Goal: Task Accomplishment & Management: Use online tool/utility

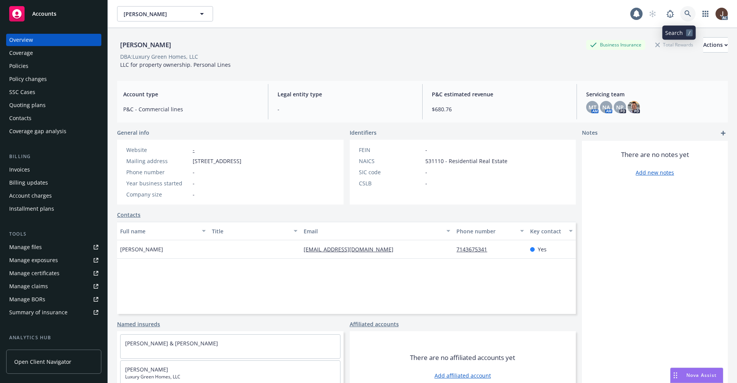
click at [684, 14] on icon at bounding box center [687, 13] width 7 height 7
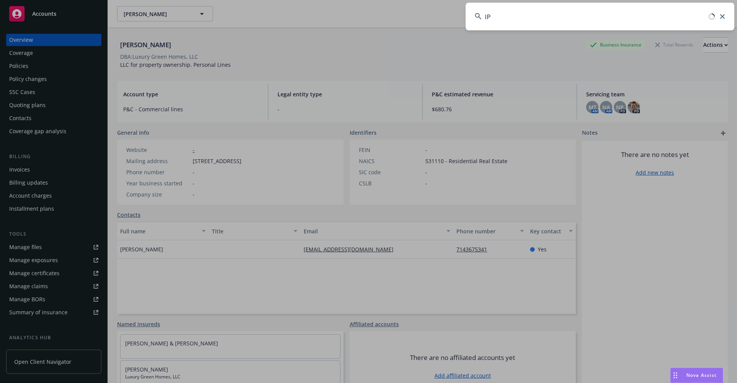
type input "I"
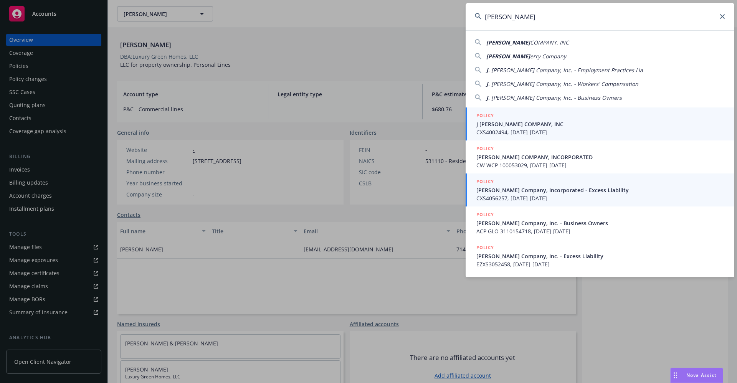
type input "J BERRY"
click at [513, 192] on span "J. Berry Company, Incorporated - Excess Liability" at bounding box center [600, 190] width 249 height 8
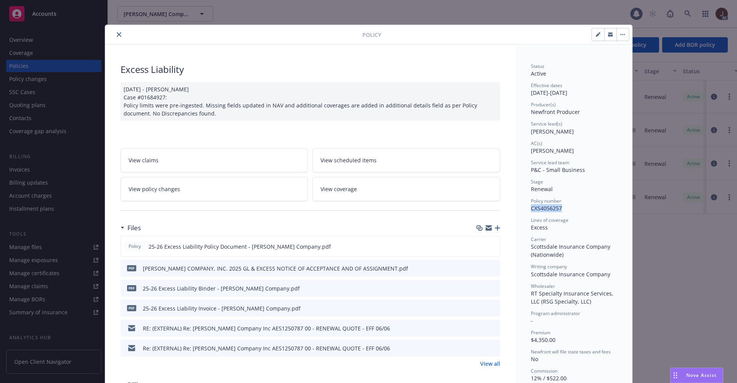
drag, startPoint x: 527, startPoint y: 211, endPoint x: 568, endPoint y: 212, distance: 41.1
click at [568, 212] on div "Policy number CXS4056257" at bounding box center [574, 205] width 86 height 15
copy span "CXS4056257"
click at [117, 36] on icon "close" at bounding box center [119, 34] width 5 height 5
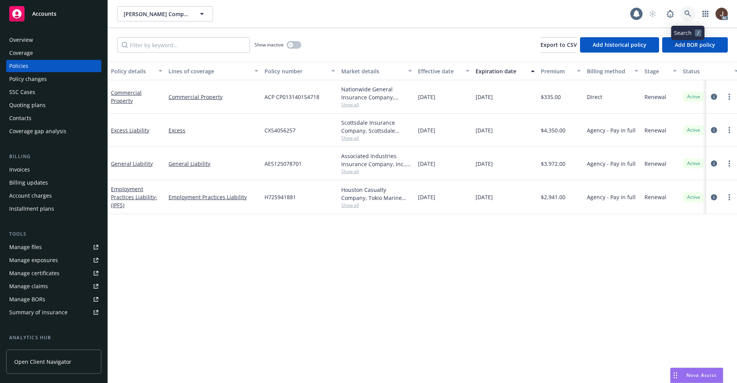
click at [689, 17] on icon at bounding box center [687, 13] width 7 height 7
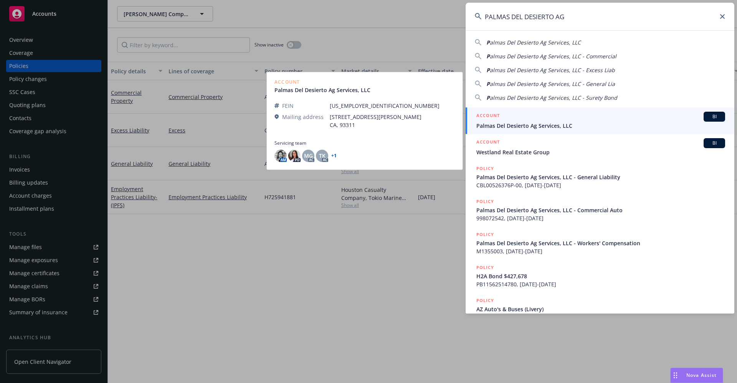
type input "PALMAS DEL DESIERTO AG"
click at [513, 128] on span "Palmas Del Desierto Ag Services, LLC" at bounding box center [600, 126] width 249 height 8
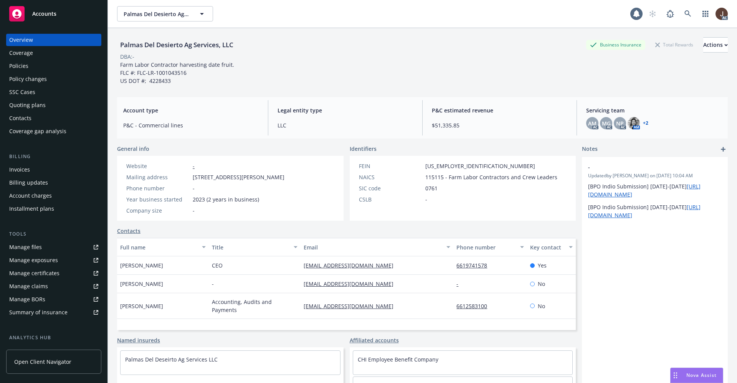
click at [25, 69] on div "Policies" at bounding box center [18, 66] width 19 height 12
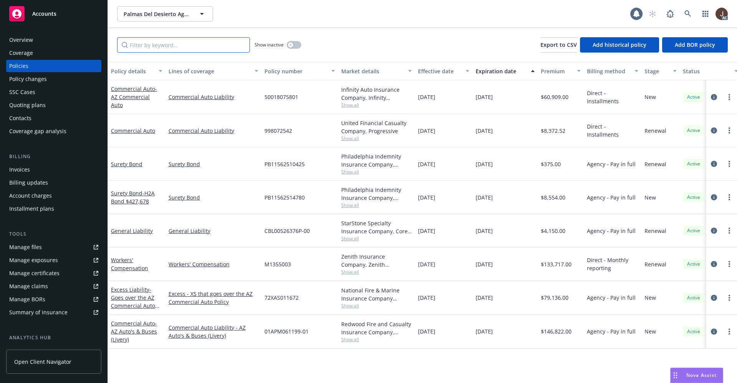
click at [151, 48] on input "Filter by keyword..." at bounding box center [183, 44] width 133 height 15
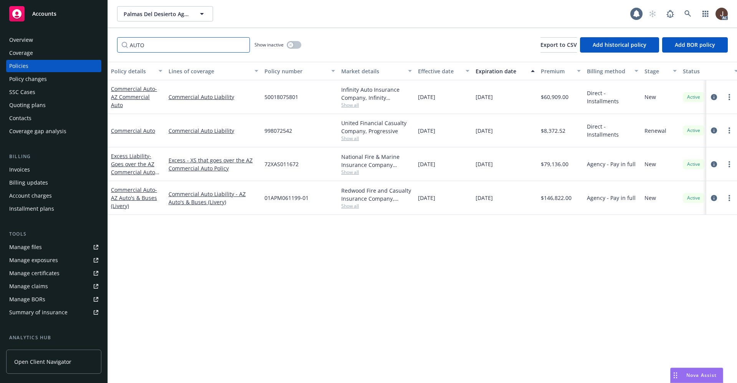
type input "AUTO"
click at [271, 274] on div "Policy details Lines of coverage Policy number Market details Effective date Ex…" at bounding box center [422, 222] width 629 height 321
drag, startPoint x: 263, startPoint y: 200, endPoint x: 314, endPoint y: 201, distance: 50.7
click at [314, 201] on div "01APM061199-01" at bounding box center [299, 198] width 77 height 34
copy span "01APM061199-01"
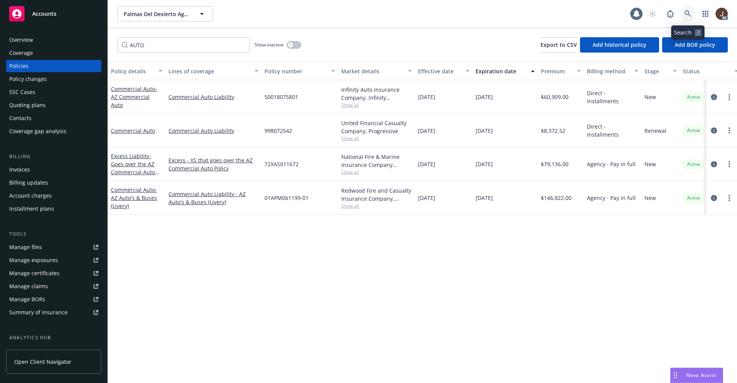
click at [686, 16] on icon at bounding box center [687, 13] width 7 height 7
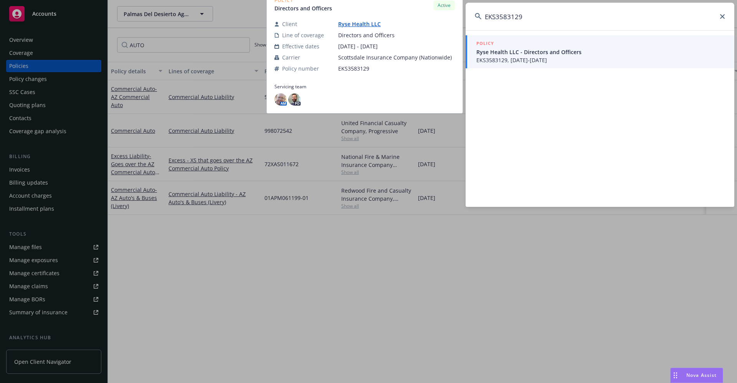
type input "EKS3583129"
click at [358, 25] on link "Ryse Health LLC" at bounding box center [362, 23] width 49 height 7
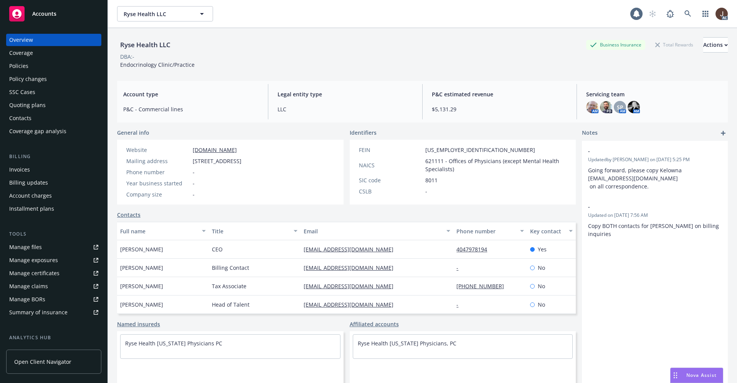
click at [18, 66] on div "Policies" at bounding box center [18, 66] width 19 height 12
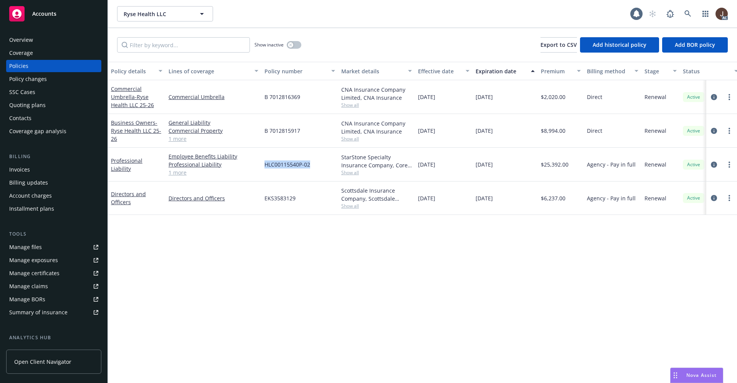
drag, startPoint x: 265, startPoint y: 165, endPoint x: 328, endPoint y: 165, distance: 62.5
click at [328, 165] on div "HLC00115540P-02" at bounding box center [299, 165] width 77 height 34
copy span "HLC00115540P-02"
click at [684, 14] on link at bounding box center [687, 13] width 15 height 15
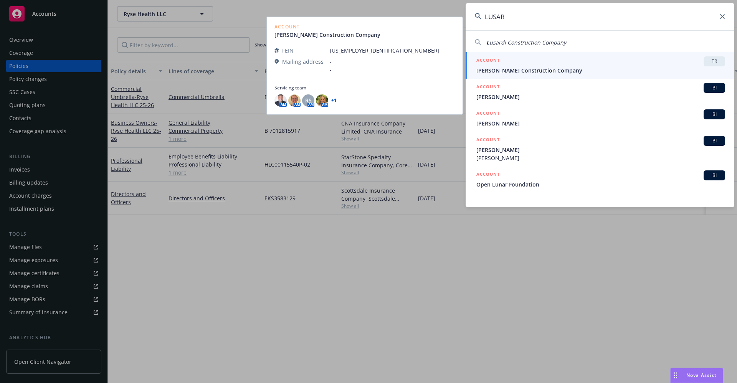
type input "LUSAR"
click at [548, 70] on span "Lusardi Construction Company" at bounding box center [600, 70] width 249 height 8
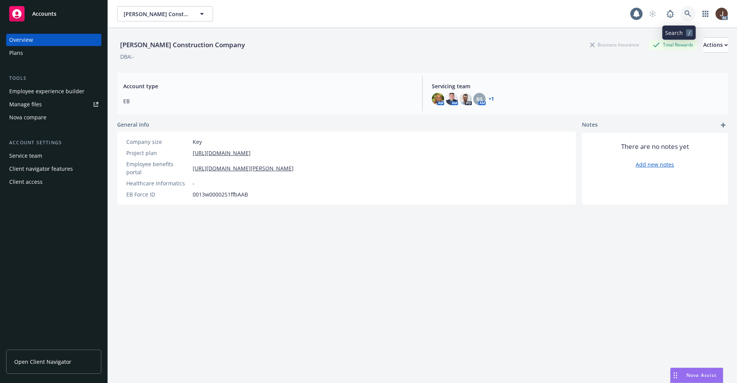
click at [684, 15] on icon at bounding box center [687, 13] width 7 height 7
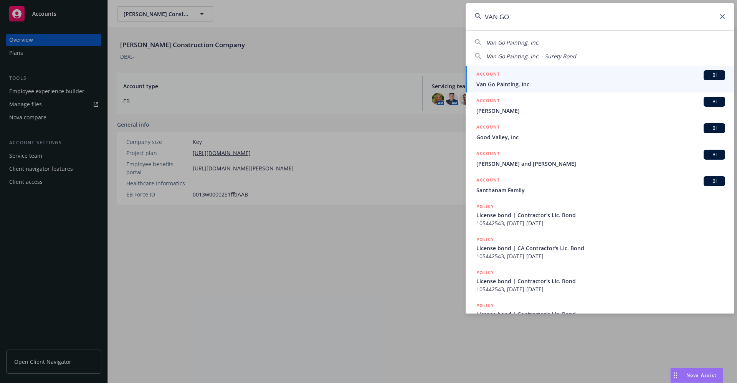
type input "VAN GO"
click at [520, 84] on span "Van Go Painting, Inc." at bounding box center [600, 84] width 249 height 8
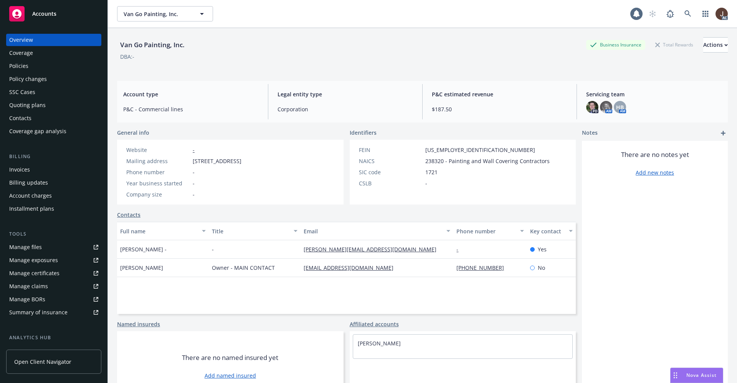
click at [24, 251] on div "Manage files" at bounding box center [25, 247] width 33 height 12
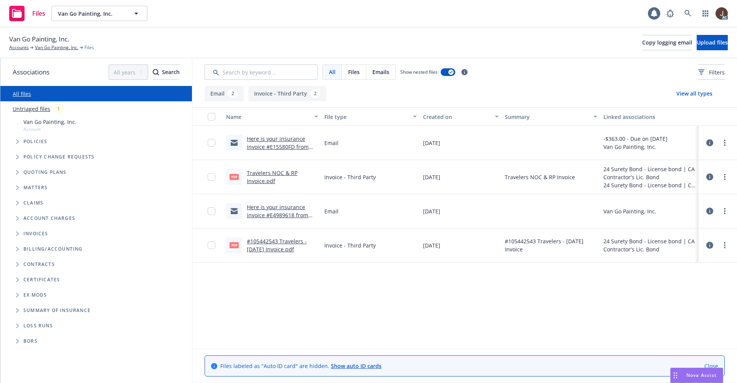
click at [30, 111] on link "Untriaged files" at bounding box center [32, 109] width 38 height 8
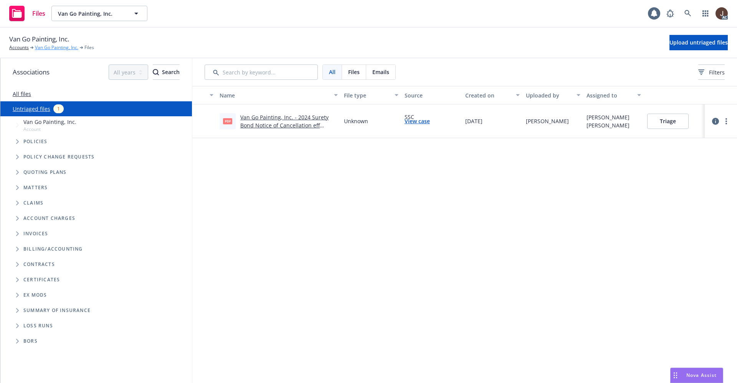
click at [55, 46] on link "Van Go Painting, Inc." at bounding box center [56, 47] width 43 height 7
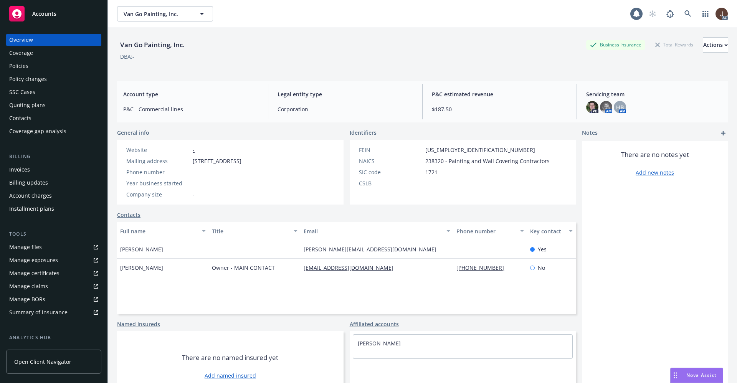
click at [35, 96] on div "SSC Cases" at bounding box center [53, 92] width 89 height 12
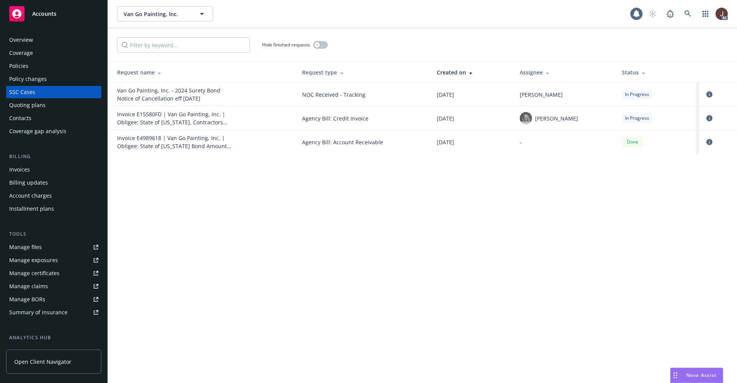
click at [256, 210] on div "Van Go Painting, Inc. Van Go Painting, Inc. 1 AC Hide finished requests Request…" at bounding box center [422, 191] width 629 height 383
click at [27, 245] on div "Manage files" at bounding box center [25, 247] width 33 height 12
click at [689, 12] on icon at bounding box center [687, 13] width 7 height 7
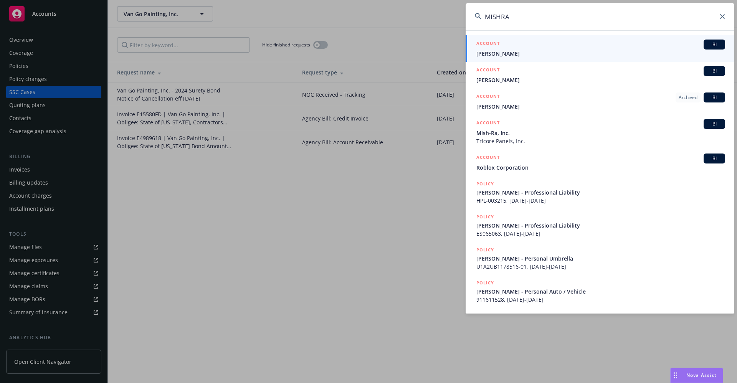
click at [500, 14] on input "MISHRA" at bounding box center [599, 17] width 269 height 28
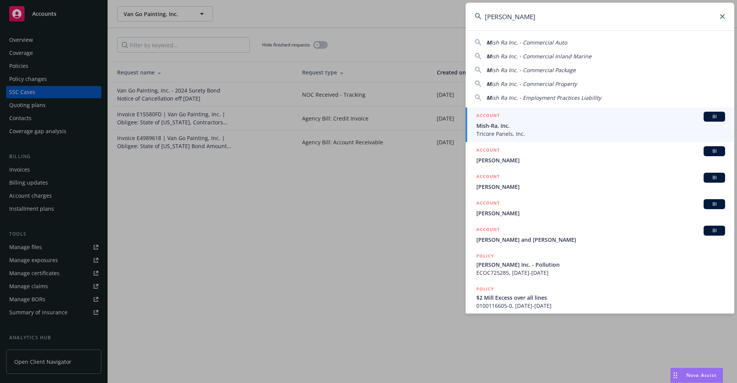
click at [534, 18] on input "MISH RA" at bounding box center [599, 17] width 269 height 28
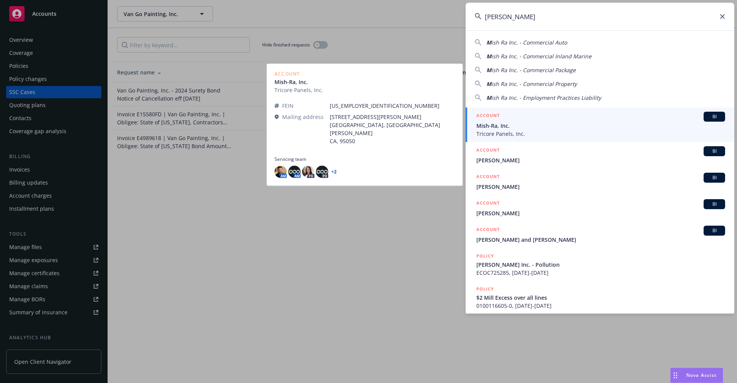
type input "MISH RA"
click at [526, 127] on span "Mish-Ra, Inc." at bounding box center [600, 126] width 249 height 8
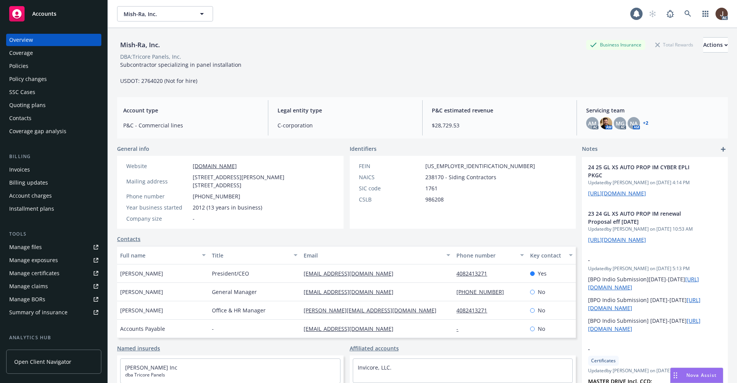
click at [335, 76] on div "Mish-Ra, Inc. Business Insurance Total Rewards Actions DBA: Tricore Panels, Inc…" at bounding box center [422, 61] width 610 height 48
click at [33, 249] on div "Manage files" at bounding box center [25, 247] width 33 height 12
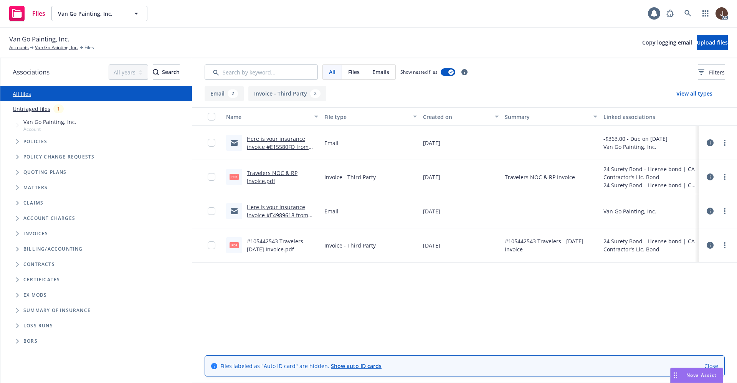
click at [319, 291] on div "Name File type Created on Summary Linked associations Here is your insurance in…" at bounding box center [464, 227] width 544 height 241
click at [25, 109] on link "Untriaged files" at bounding box center [32, 109] width 38 height 8
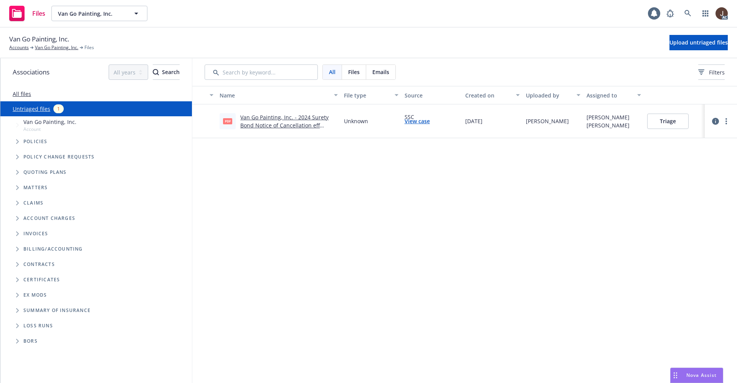
click at [282, 116] on link "Van Go Painting, Inc. - 2024 Surety Bond Notice of Cancellation eff 08-29-2025.…" at bounding box center [284, 125] width 88 height 23
click at [688, 13] on icon at bounding box center [687, 13] width 7 height 7
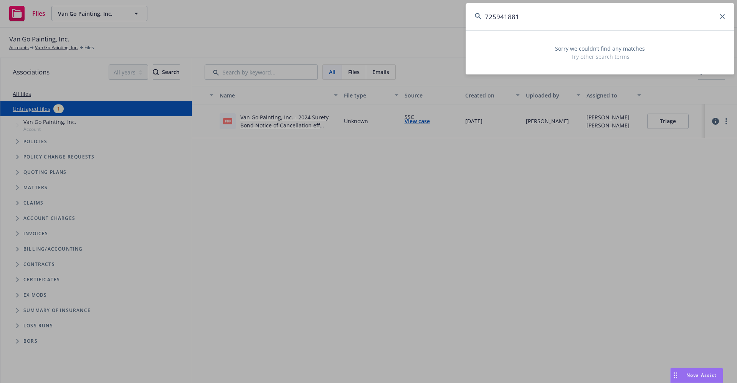
type input "725941881"
drag, startPoint x: 524, startPoint y: 19, endPoint x: 463, endPoint y: 18, distance: 61.0
click at [463, 18] on div "725941881 Sorry we couldn’t find any matches Try other search terms" at bounding box center [368, 191] width 737 height 383
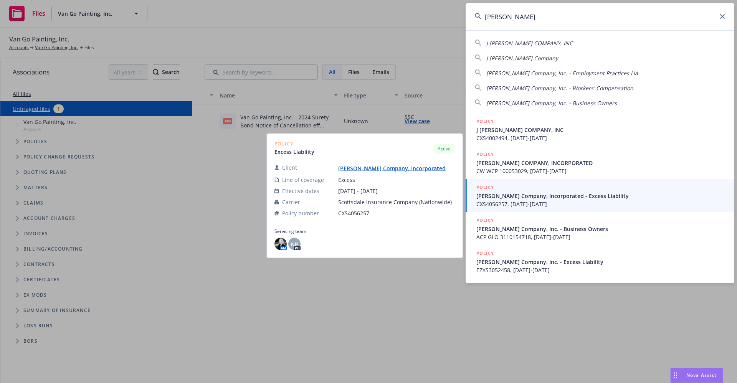
type input "j berry"
click at [363, 171] on link "J. Berry Company, Incorporated" at bounding box center [395, 168] width 114 height 7
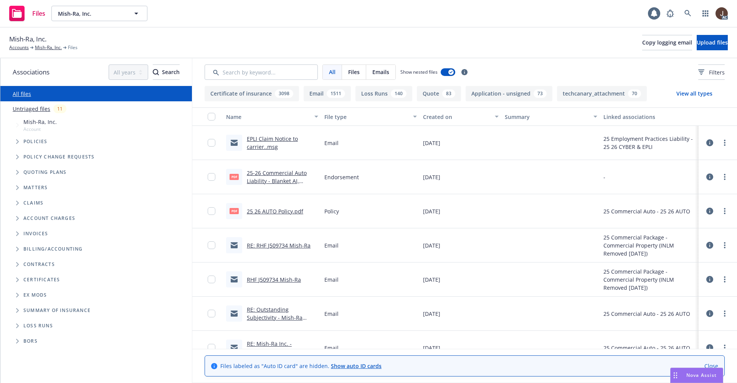
click at [31, 111] on link "Untriaged files" at bounding box center [32, 109] width 38 height 8
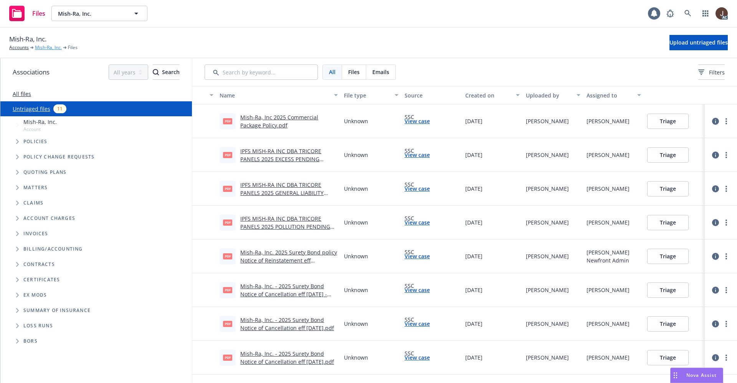
click at [44, 48] on link "Mish-Ra, Inc." at bounding box center [48, 47] width 27 height 7
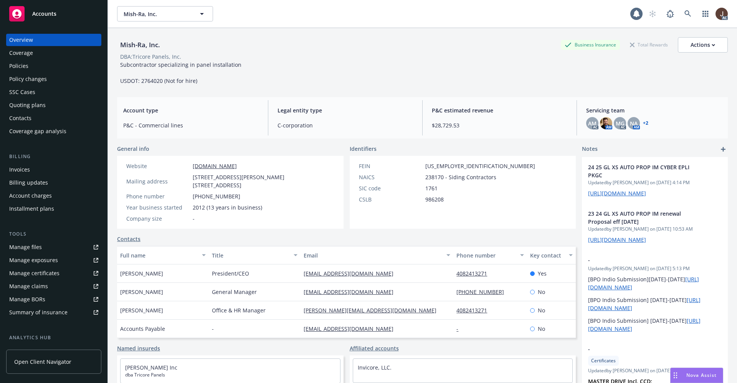
click at [21, 91] on div "SSC Cases" at bounding box center [22, 92] width 26 height 12
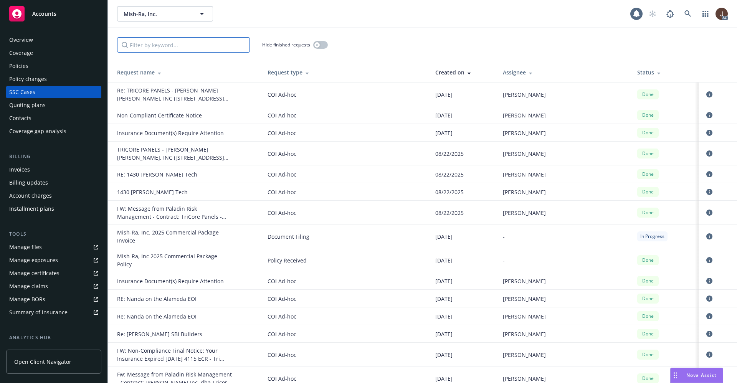
click at [167, 43] on input "Filter by keyword..." at bounding box center [183, 44] width 133 height 15
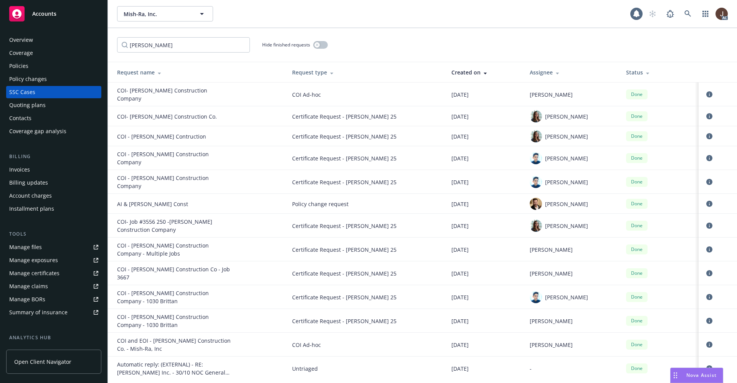
click at [154, 360] on div "Automatic reply: (EXTERNAL) - RE: Mish Ra Inc. - 30/10 NOC General Liability #A…" at bounding box center [174, 368] width 115 height 16
click at [161, 43] on input "LUSARDI" at bounding box center [183, 44] width 133 height 15
type input "L"
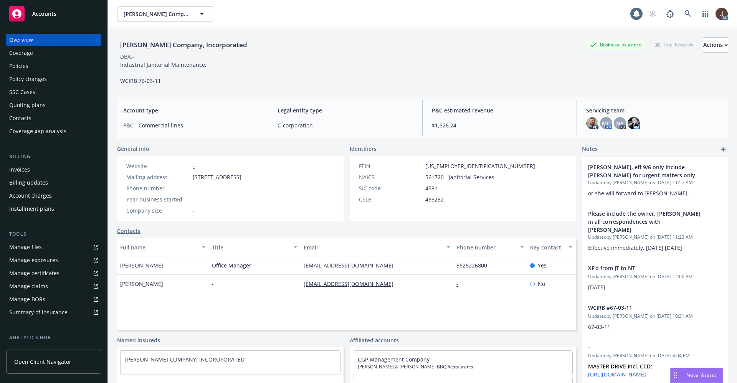
click at [15, 67] on div "Policies" at bounding box center [18, 66] width 19 height 12
click at [15, 65] on div "Policies" at bounding box center [18, 66] width 19 height 12
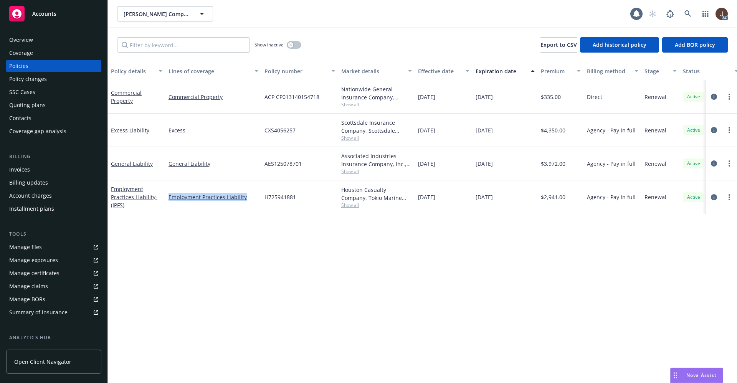
drag, startPoint x: 244, startPoint y: 198, endPoint x: 200, endPoint y: 242, distance: 62.9
click at [168, 200] on link "Employment Practices Liability" at bounding box center [213, 197] width 90 height 8
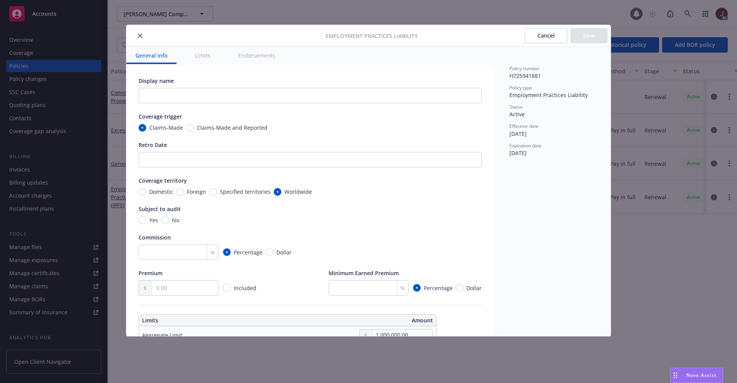
click at [142, 37] on button "close" at bounding box center [139, 35] width 9 height 9
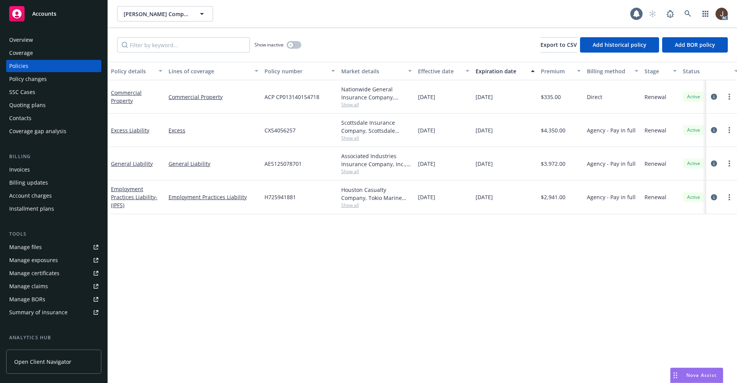
click at [274, 288] on div "Policy details Lines of coverage Policy number Market details Effective date Ex…" at bounding box center [422, 222] width 629 height 321
drag, startPoint x: 155, startPoint y: 200, endPoint x: 111, endPoint y: 188, distance: 46.0
click at [111, 188] on div "Employment Practices Liability - (IPFS)" at bounding box center [137, 197] width 58 height 34
copy link "Employment Practices Liability"
click at [278, 244] on div "Policy details Lines of coverage Policy number Market details Effective date Ex…" at bounding box center [422, 222] width 629 height 321
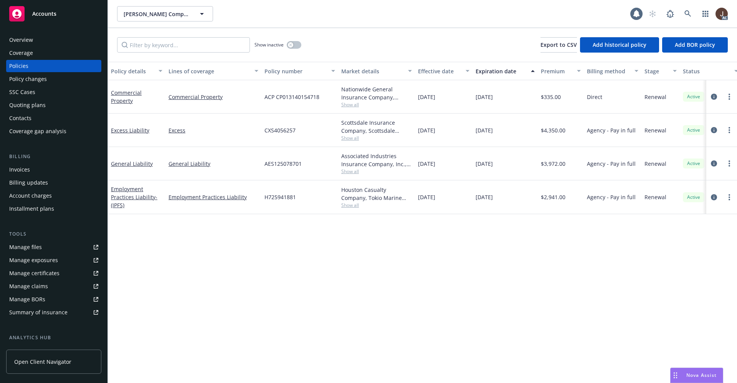
click at [278, 244] on div "Policy details Lines of coverage Policy number Market details Effective date Ex…" at bounding box center [422, 222] width 629 height 321
click at [23, 246] on div "Manage files" at bounding box center [25, 247] width 33 height 12
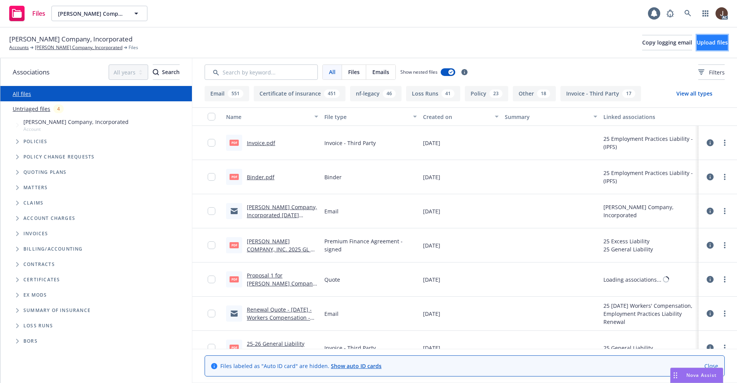
click at [699, 44] on span "Upload files" at bounding box center [711, 42] width 31 height 7
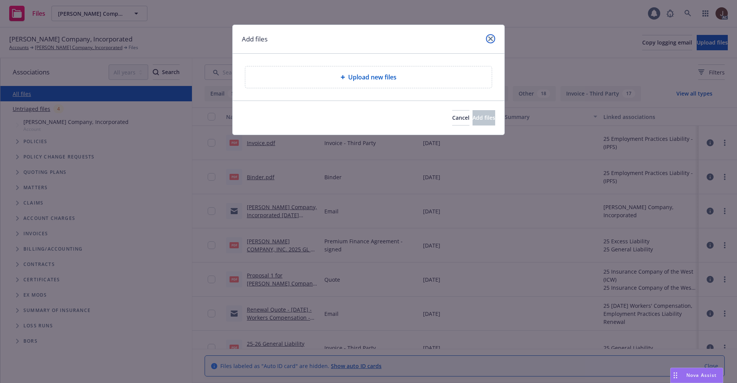
click at [492, 38] on icon "close" at bounding box center [490, 38] width 5 height 5
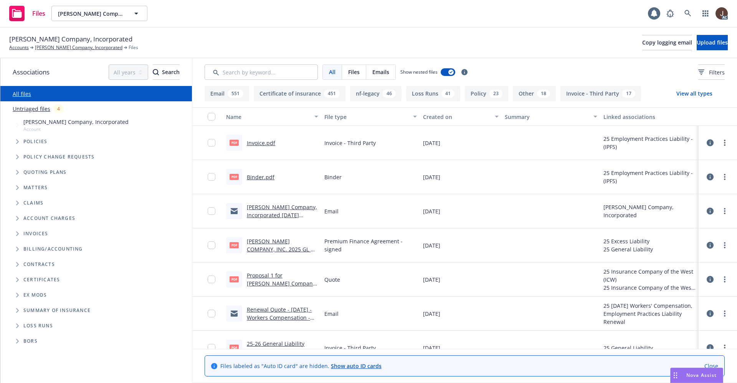
click at [28, 109] on link "Untriaged files" at bounding box center [32, 109] width 38 height 8
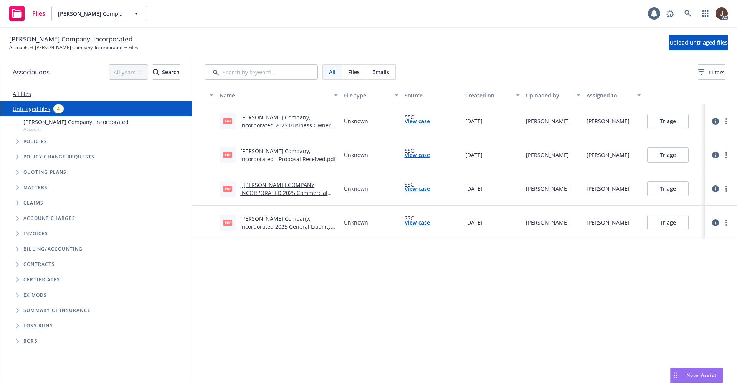
click at [351, 309] on div "Name File type Source Created on Uploaded by Assigned to pdf [PERSON_NAME] Comp…" at bounding box center [464, 234] width 544 height 297
click at [691, 41] on span "Upload untriaged files" at bounding box center [698, 42] width 58 height 7
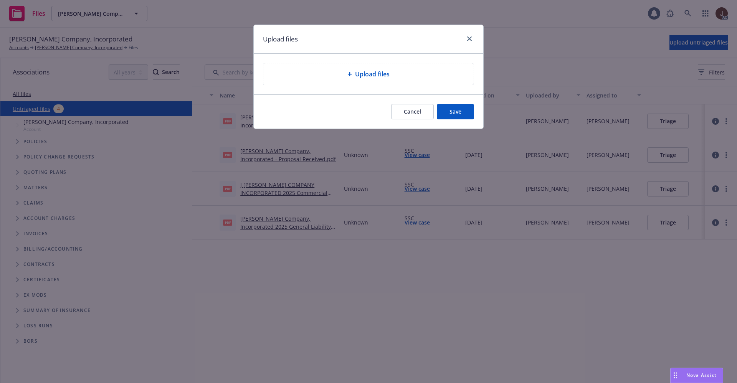
click at [364, 79] on div "Upload files" at bounding box center [368, 73] width 210 height 21
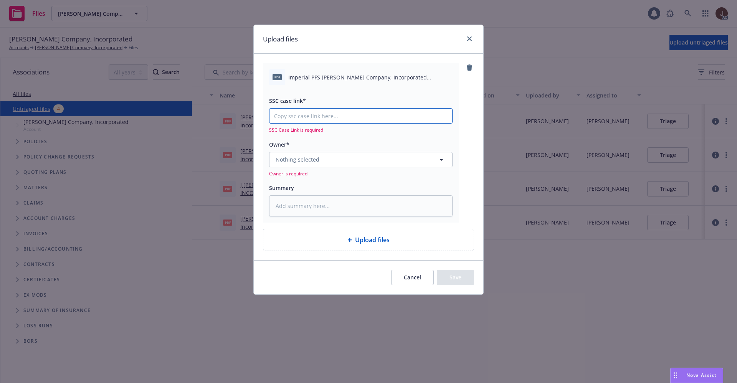
click at [289, 117] on input "SSC case link*" at bounding box center [360, 116] width 183 height 15
paste input "NOT_ALLOWED"
type textarea "x"
type input "NOT_ALLOWED"
drag, startPoint x: 324, startPoint y: 117, endPoint x: 252, endPoint y: 117, distance: 72.1
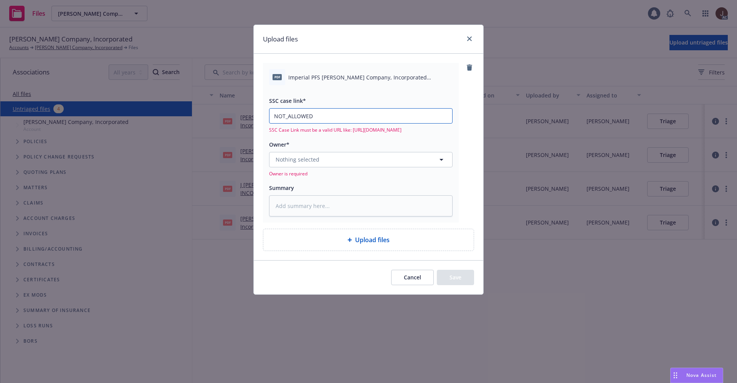
click at [252, 117] on div "Upload files pdf Imperial PFS J. Berry Company, Incorporated Employment Practic…" at bounding box center [368, 191] width 737 height 383
type textarea "x"
click at [469, 39] on icon "close" at bounding box center [469, 38] width 5 height 5
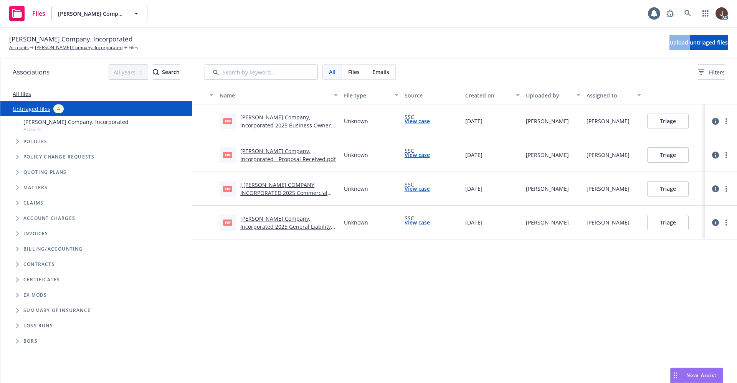
click at [469, 39] on div "J. Berry Company, Incorporated Accounts J. Berry Company, Incorporated Files Up…" at bounding box center [368, 42] width 718 height 17
click at [688, 14] on icon at bounding box center [687, 13] width 7 height 7
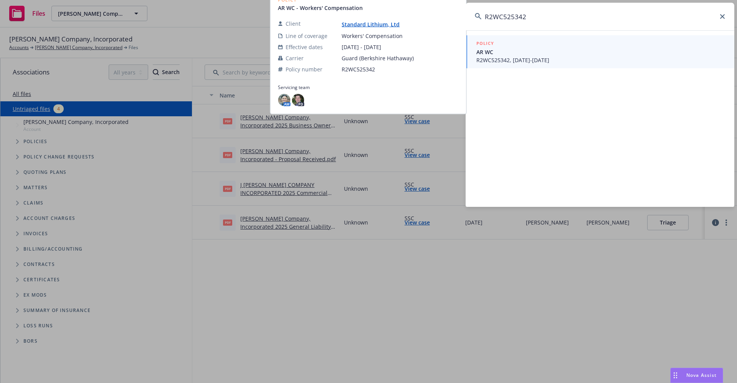
type input "R2WC525342"
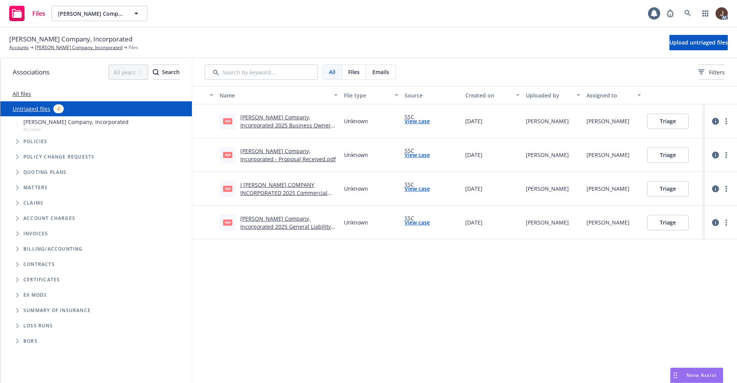
click at [41, 109] on link "Untriaged files" at bounding box center [32, 109] width 38 height 8
click at [678, 43] on span "Upload untriaged files" at bounding box center [698, 42] width 58 height 7
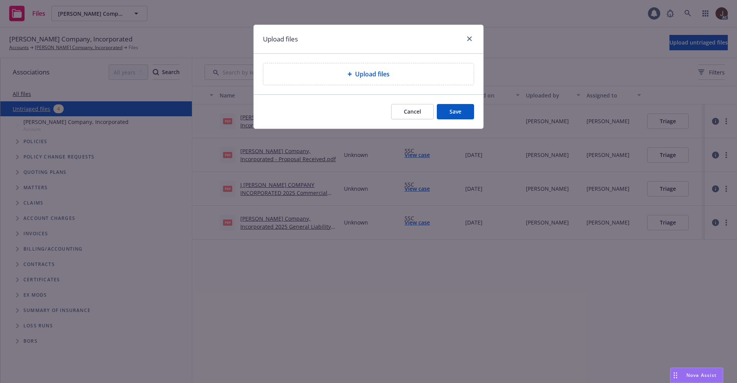
click at [374, 72] on span "Upload files" at bounding box center [372, 73] width 35 height 9
click at [365, 79] on div "Upload files" at bounding box center [368, 73] width 210 height 21
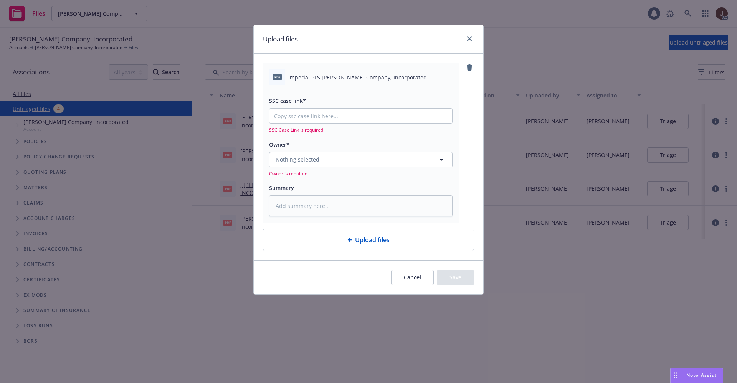
type textarea "x"
click at [310, 110] on input "SSC case link*" at bounding box center [360, 116] width 183 height 15
paste input "https://newfront-ssc.lightning.force.com/lightning/r/Case/500Vz00000R9M0AIAV/vi…"
type input "https://newfront-ssc.lightning.force.com/lightning/r/Case/500Vz00000R9M0AIAV/vi…"
type textarea "x"
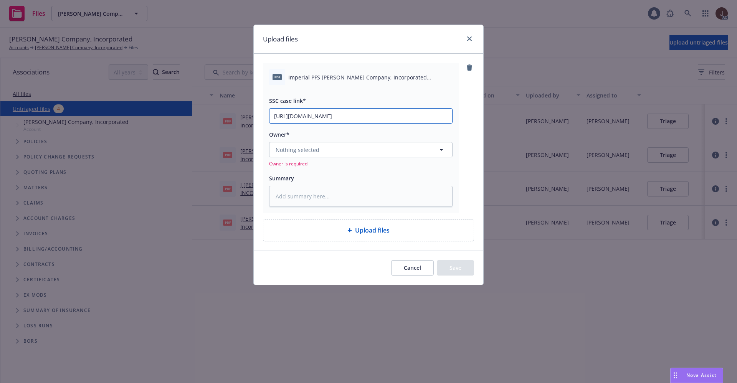
scroll to position [0, 40]
click at [312, 110] on input "https://newfront-ssc.lightning.force.com/lightning/r/Case/500Vz00000R9M0AIAV/vi…" at bounding box center [360, 116] width 183 height 15
type input "https://newfront-ssc.lightning.force.com/lightning/r/Case/500Vz00000R9M0AIAV/vi…"
click at [474, 102] on div "pdf Imperial PFS J. Berry Company, Incorporated Employment Practices Liability …" at bounding box center [368, 152] width 229 height 196
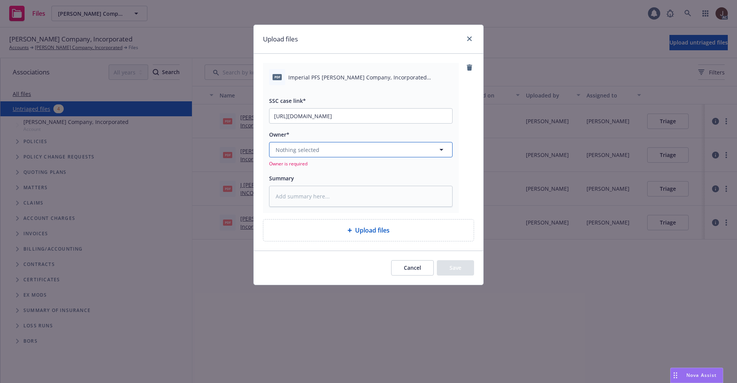
click at [330, 146] on button "Nothing selected" at bounding box center [360, 149] width 183 height 15
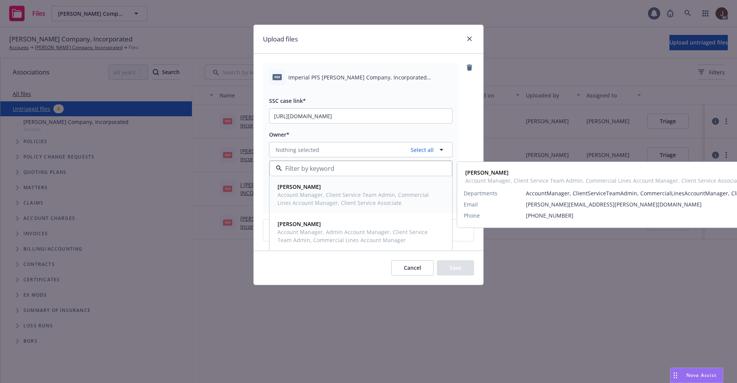
click at [322, 192] on span "Account Manager, Client Service Team Admin, Commercial Lines Account Manager, C…" at bounding box center [359, 199] width 165 height 16
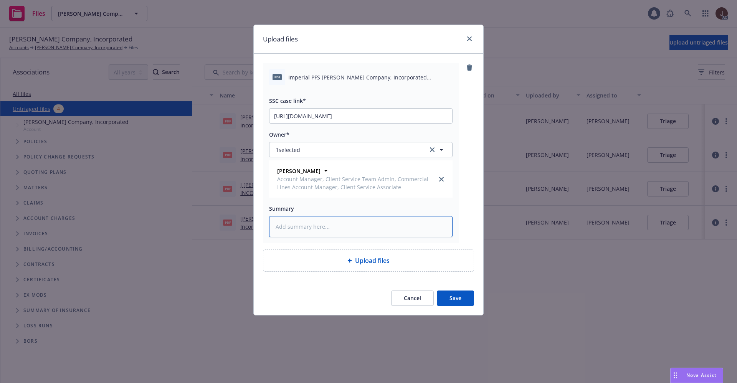
click at [323, 229] on textarea at bounding box center [360, 226] width 183 height 21
type textarea "x"
click at [293, 229] on textarea at bounding box center [360, 226] width 183 height 21
paste textarea "Imperial PFS J. Berry Company, Incorporated Employment Practices Liability Prem…"
type textarea "Imperial PFS J. Berry Company, Incorporated Employment Practices Liability Prem…"
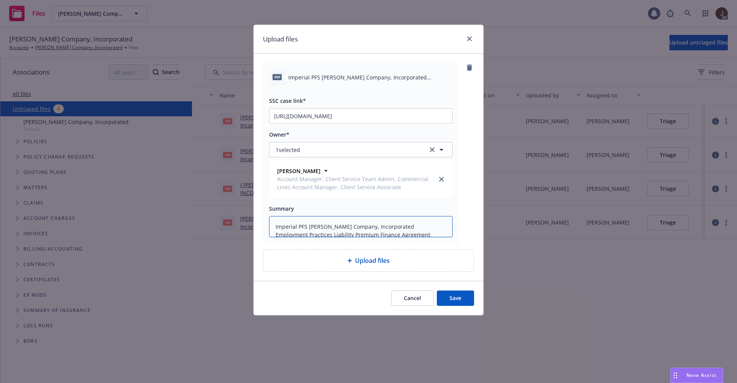
type textarea "x"
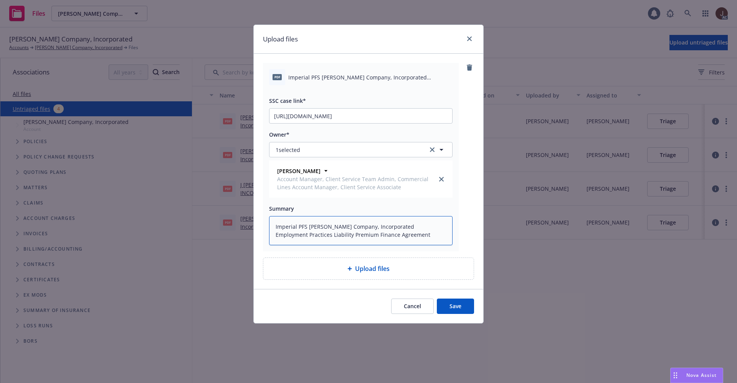
type textarea "Imperial PFS J. Berry Company, Incorporated Employment Practices Liability Prem…"
click at [455, 305] on button "Save" at bounding box center [455, 306] width 37 height 15
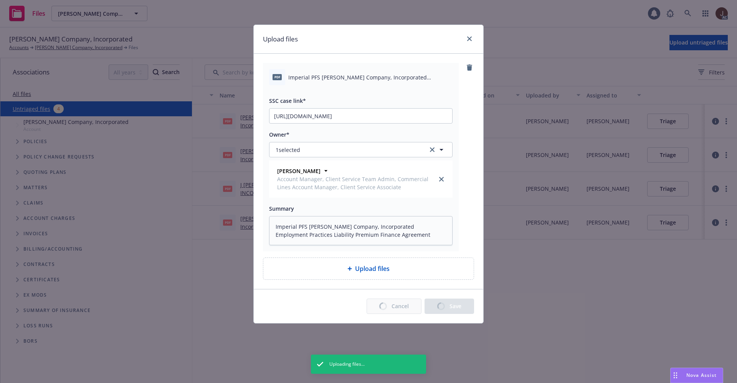
type textarea "x"
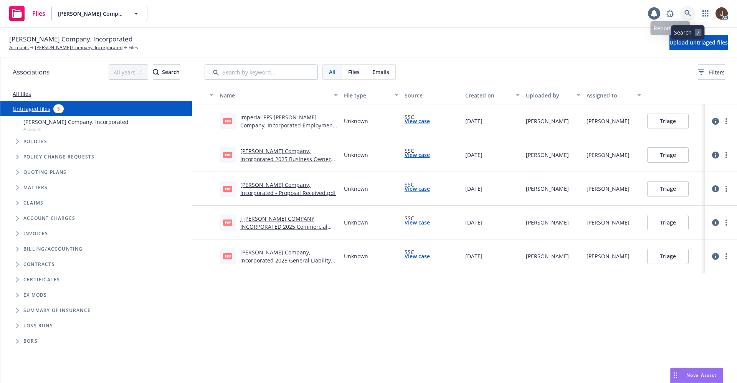
click at [686, 16] on icon at bounding box center [687, 13] width 7 height 7
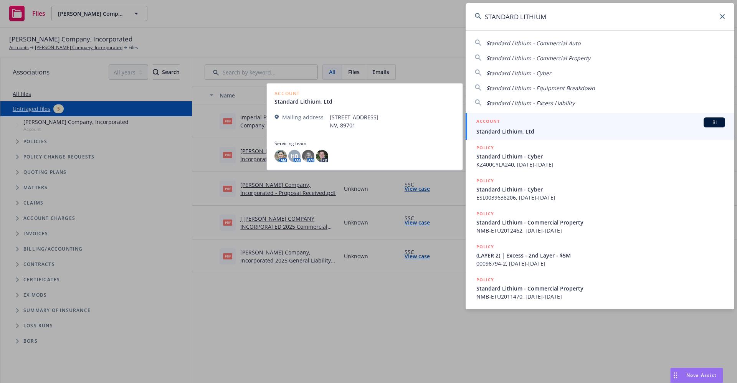
type input "STANDARD LITHIUM"
click at [519, 130] on span "Standard Lithium, Ltd" at bounding box center [600, 131] width 249 height 8
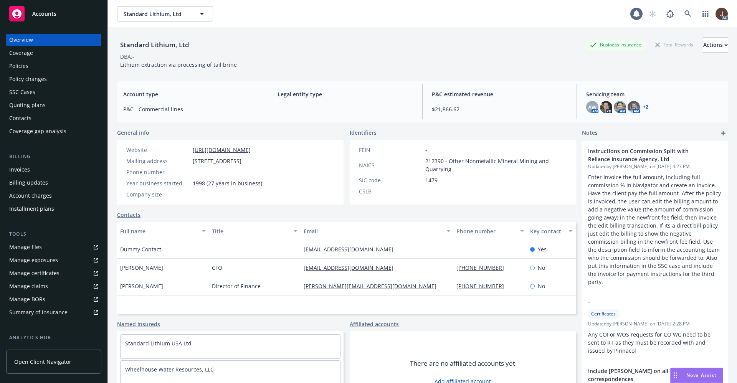
click at [28, 247] on div "Manage files" at bounding box center [25, 247] width 33 height 12
click at [14, 62] on div "Policies" at bounding box center [18, 66] width 19 height 12
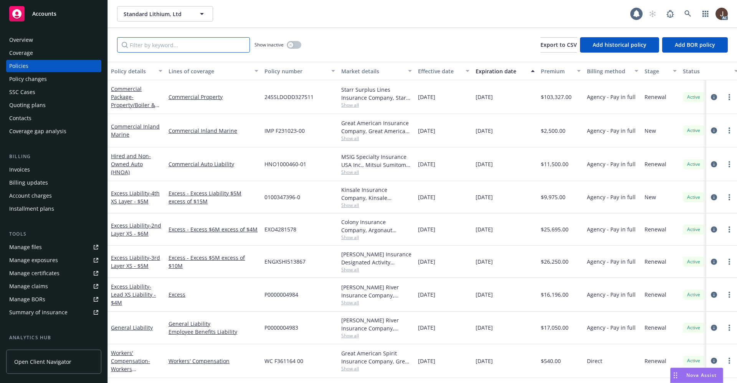
click at [149, 42] on input "Filter by keyword..." at bounding box center [183, 44] width 133 height 15
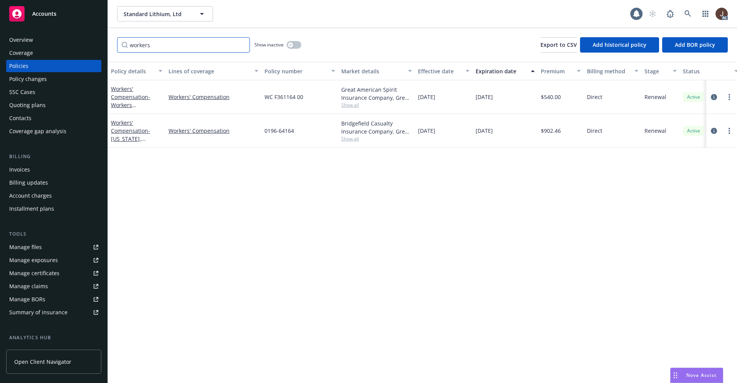
type input "workers"
click at [297, 44] on button "button" at bounding box center [294, 45] width 15 height 8
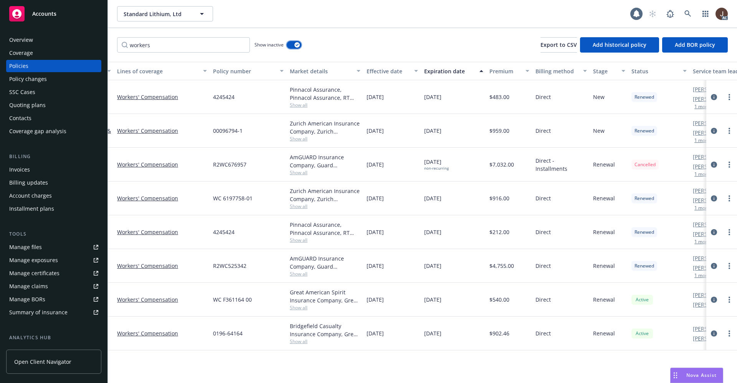
scroll to position [0, 112]
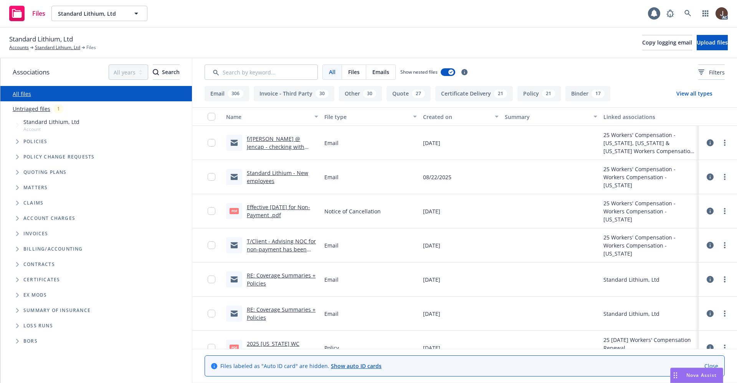
click at [28, 111] on link "Untriaged files" at bounding box center [32, 109] width 38 height 8
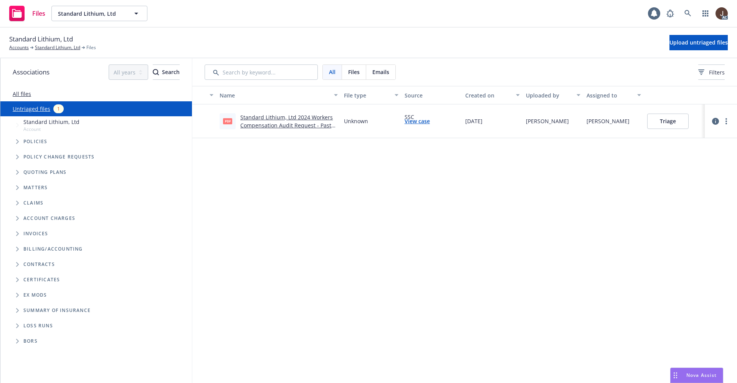
click at [394, 232] on div "Name File type Source Created on Uploaded by Assigned to pdf Standard Lithium, …" at bounding box center [464, 234] width 544 height 297
click at [685, 48] on button "Upload untriaged files" at bounding box center [698, 42] width 58 height 15
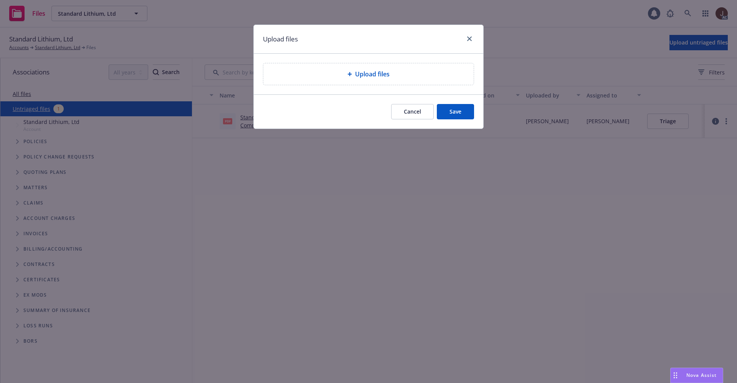
click at [368, 71] on span "Upload files" at bounding box center [372, 73] width 35 height 9
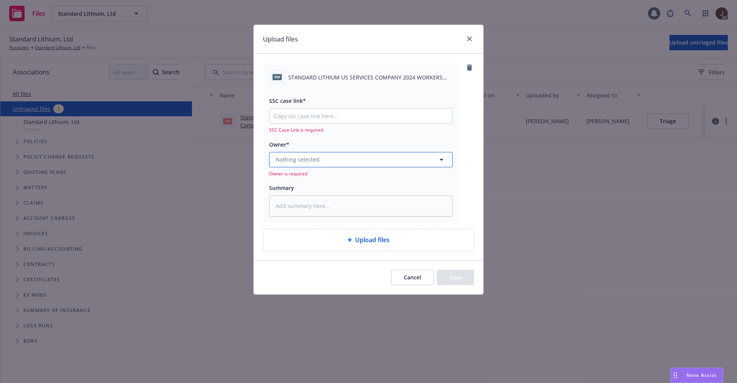
click at [319, 157] on button "Nothing selected" at bounding box center [360, 159] width 183 height 15
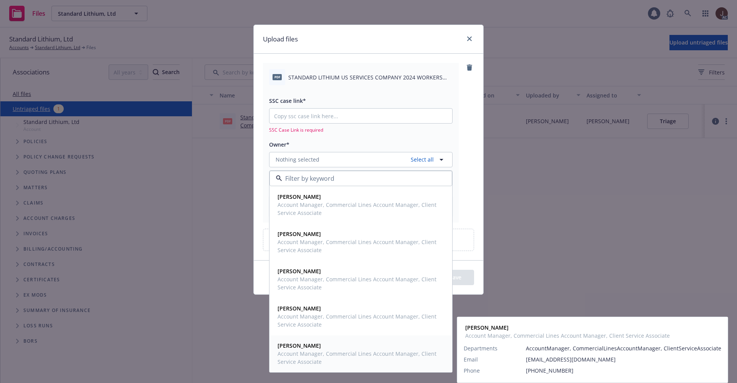
click at [322, 344] on span "[PERSON_NAME]" at bounding box center [359, 345] width 165 height 8
type textarea "x"
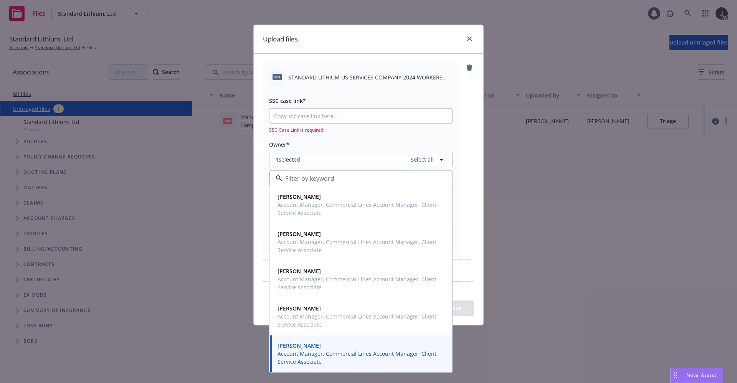
click at [463, 153] on div "pdf STANDARD LITHIUM US SERVICES COMPANY 2024 WORKERS COMPENSATION BALANCES DUE…" at bounding box center [368, 158] width 211 height 190
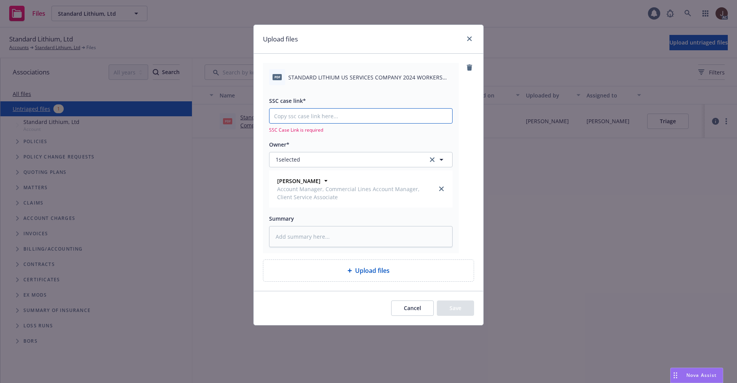
click at [328, 113] on input "SSC case link*" at bounding box center [360, 116] width 183 height 15
paste input "[URL][DOMAIN_NAME]"
type input "[URL][DOMAIN_NAME]"
type textarea "x"
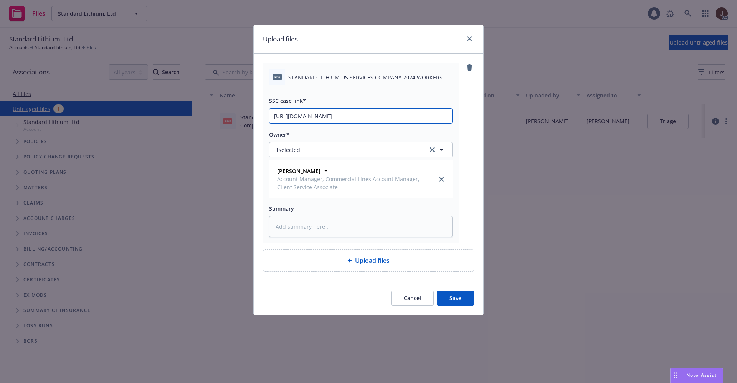
scroll to position [0, 39]
type input "[URL][DOMAIN_NAME]"
click at [468, 123] on div "pdf STANDARD LITHIUM US SERVICES COMPANY 2024 WORKERS COMPENSATION BALANCES DUE…" at bounding box center [368, 153] width 211 height 180
click at [300, 229] on textarea at bounding box center [360, 226] width 183 height 21
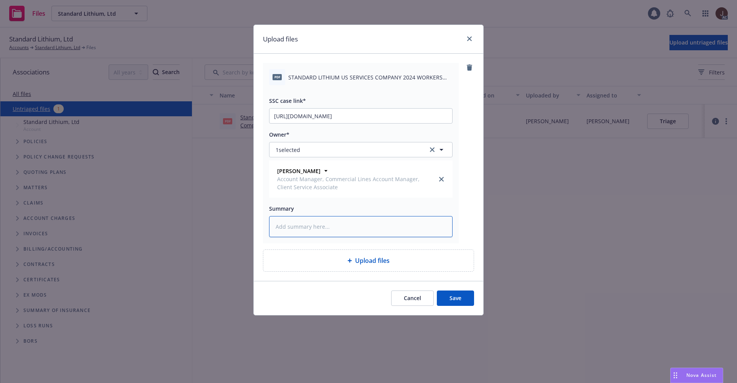
paste textarea "STANDARD LITHIUM US SERVICES COMPANY 2024 WORKERS COMPENSATION BALANCES DUE AFT…"
type textarea "x"
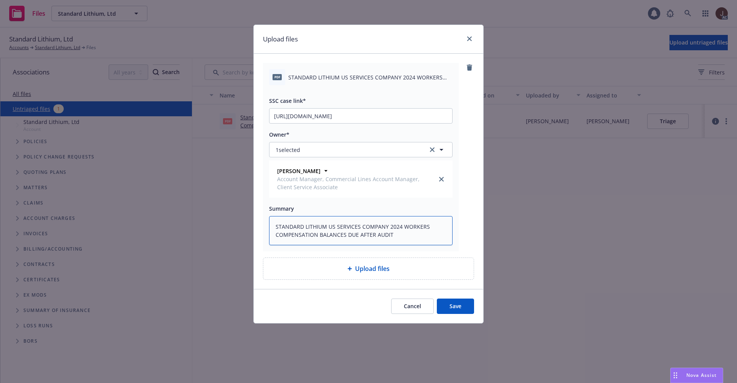
type textarea "STANDARD LITHIUM US SERVICES COMPANY 2024 WORKERS COMPENSATION BALANCES DUE AFT…"
click at [470, 209] on div "pdf STANDARD LITHIUM US SERVICES COMPANY 2024 WORKERS COMPENSATION BALANCES DUE…" at bounding box center [368, 157] width 211 height 188
click at [457, 305] on button "Save" at bounding box center [455, 306] width 37 height 15
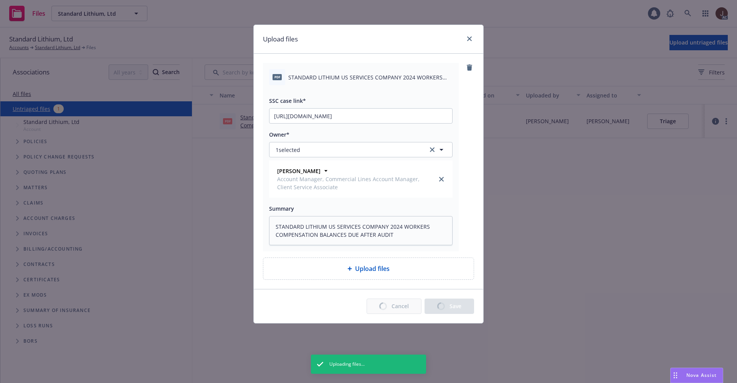
type textarea "x"
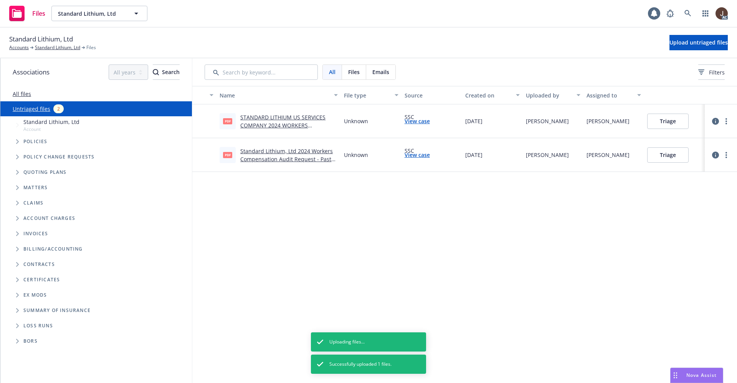
click at [388, 224] on div "Name File type Source Created on Uploaded by Assigned to pdf STANDARD LITHIUM U…" at bounding box center [464, 234] width 544 height 297
